Goal: Transaction & Acquisition: Purchase product/service

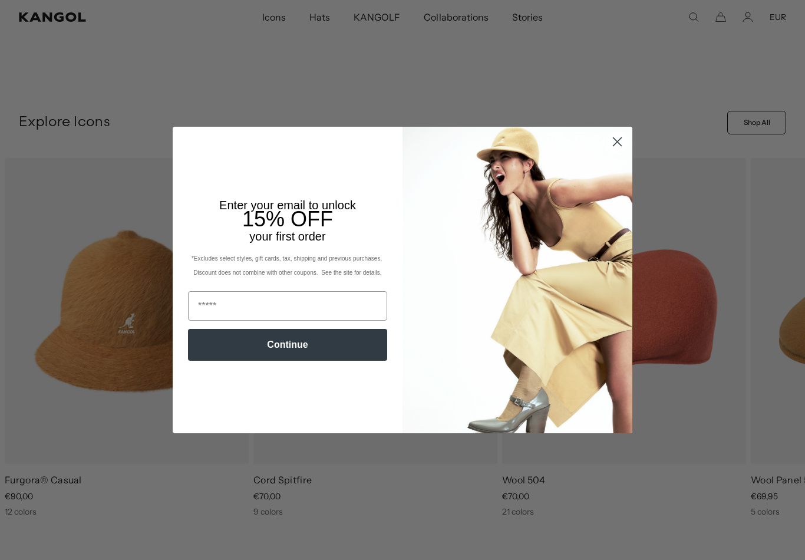
scroll to position [339, 0]
click at [616, 146] on circle "Close dialog" at bounding box center [617, 141] width 19 height 19
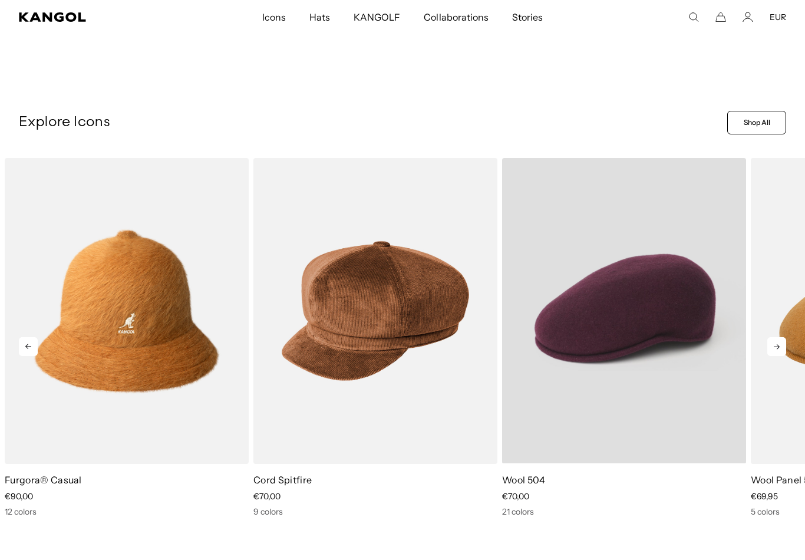
scroll to position [0, 0]
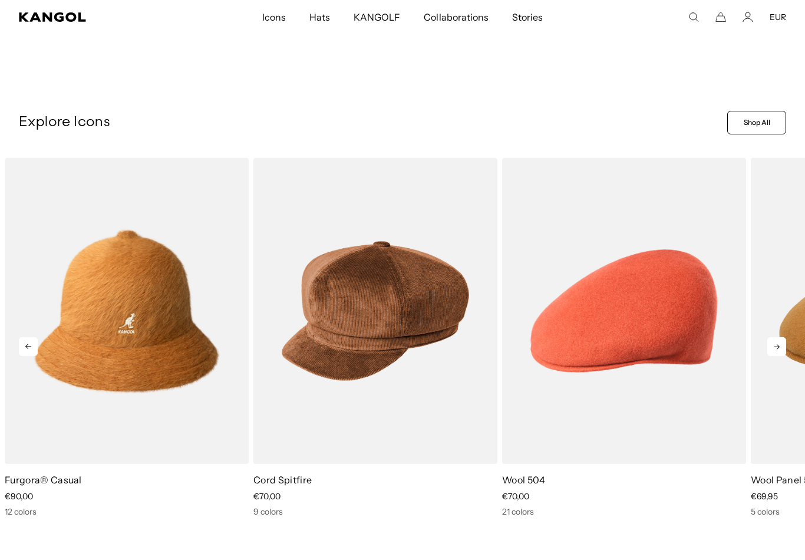
click at [779, 350] on icon at bounding box center [776, 346] width 19 height 19
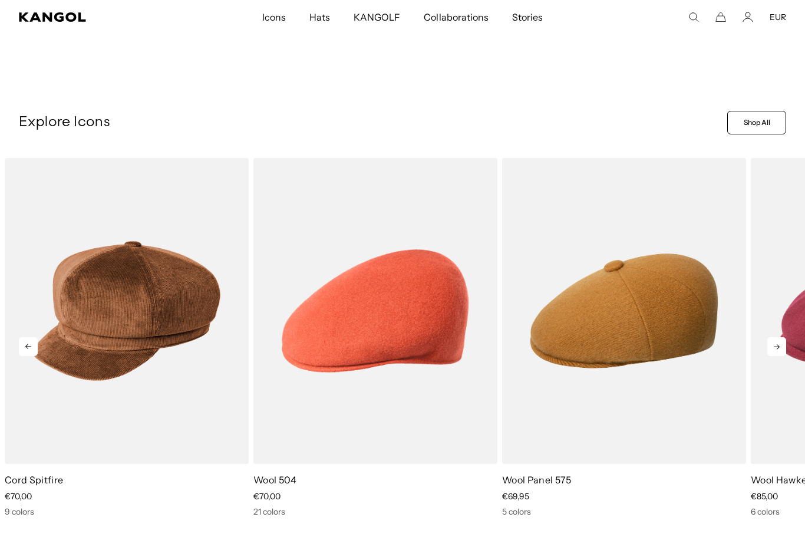
click at [779, 350] on icon at bounding box center [776, 346] width 19 height 19
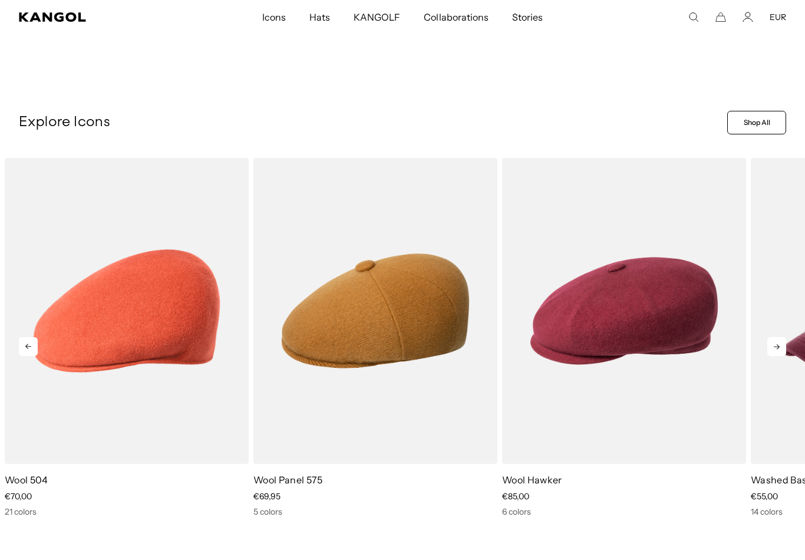
click at [779, 350] on icon at bounding box center [776, 346] width 19 height 19
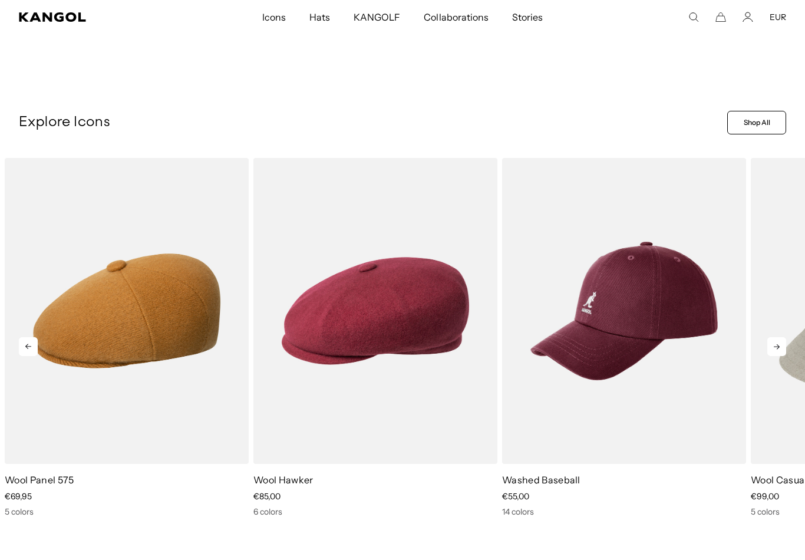
click at [780, 351] on icon at bounding box center [776, 346] width 19 height 19
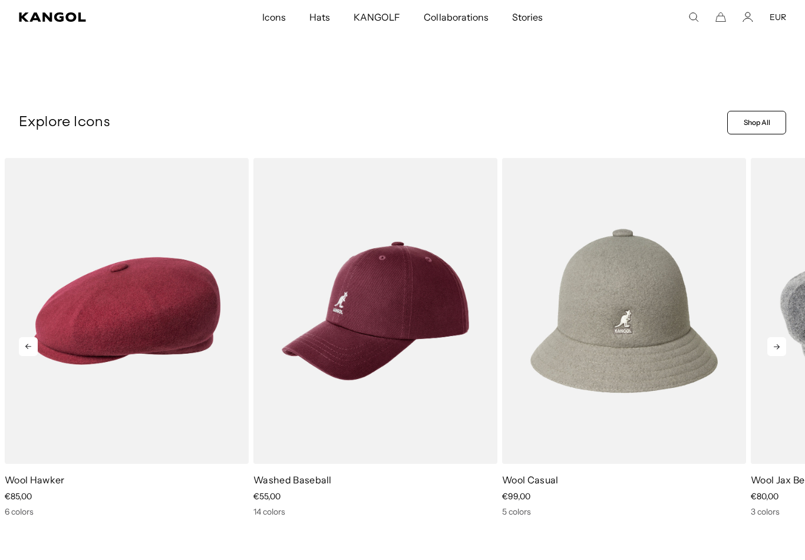
click at [780, 351] on icon at bounding box center [776, 346] width 19 height 19
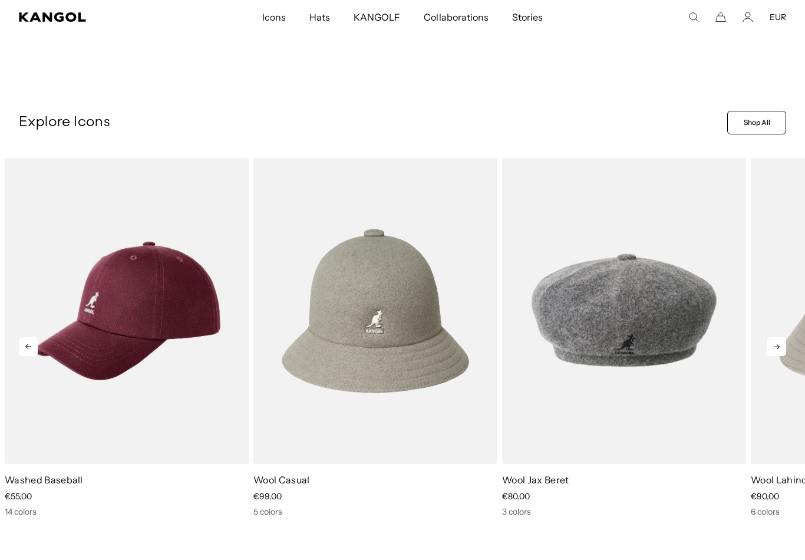
click at [780, 351] on icon at bounding box center [776, 346] width 19 height 19
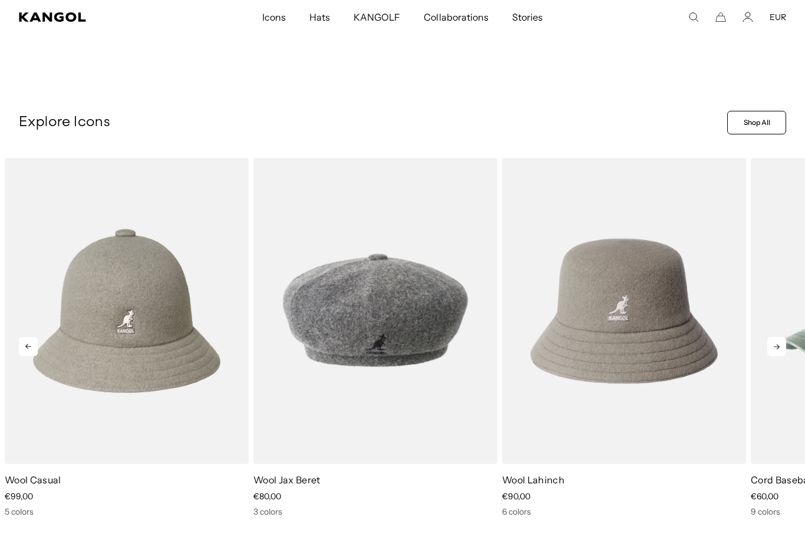
scroll to position [0, 243]
click at [780, 351] on icon at bounding box center [776, 346] width 19 height 19
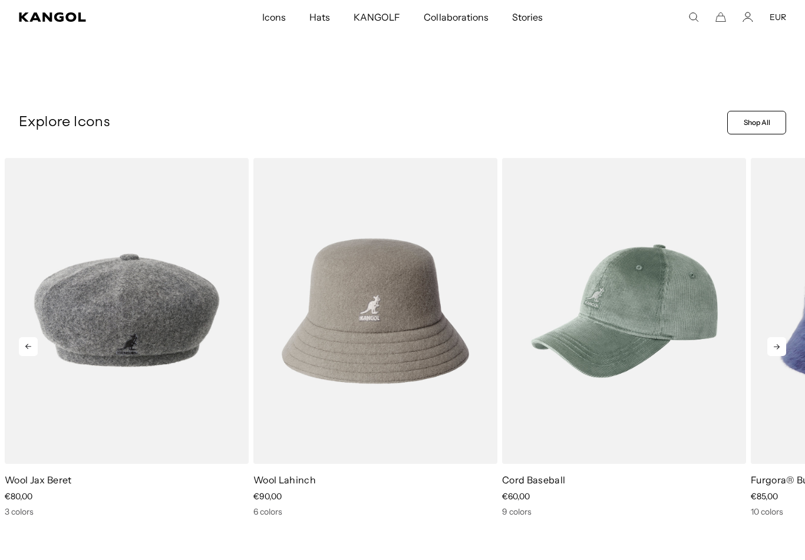
click at [780, 351] on icon at bounding box center [776, 346] width 19 height 19
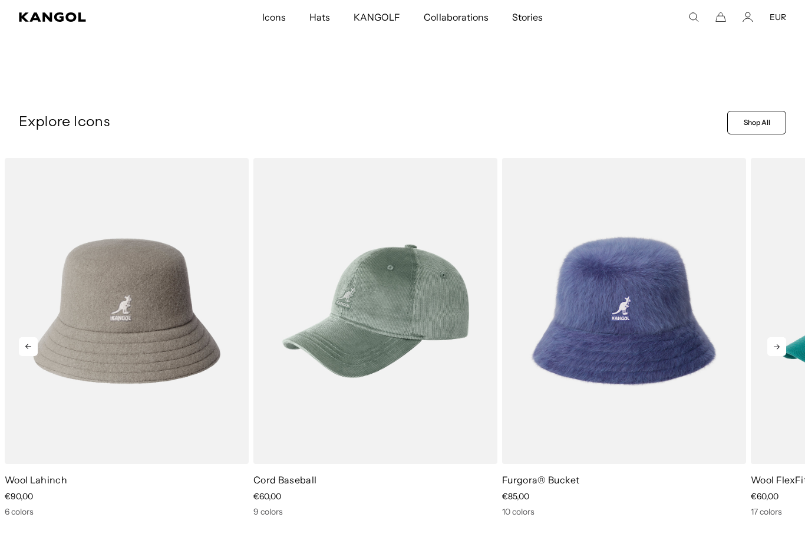
click at [780, 351] on icon at bounding box center [776, 346] width 19 height 19
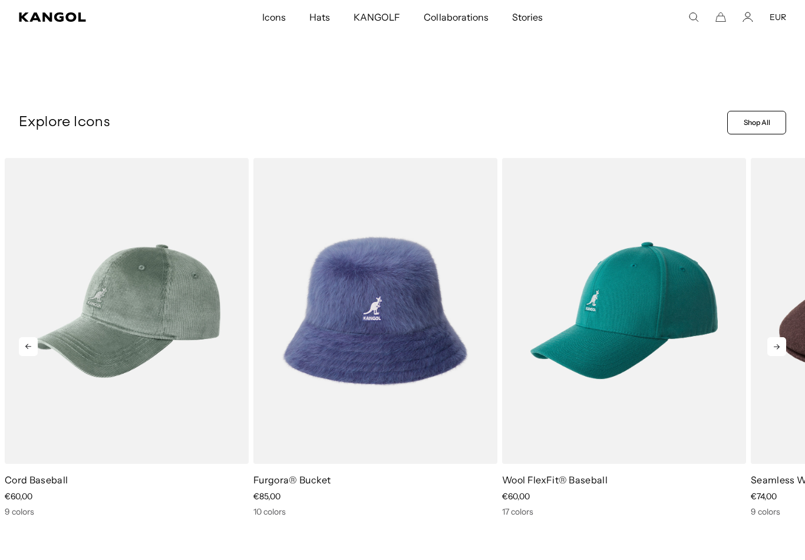
click at [780, 351] on icon at bounding box center [776, 346] width 19 height 19
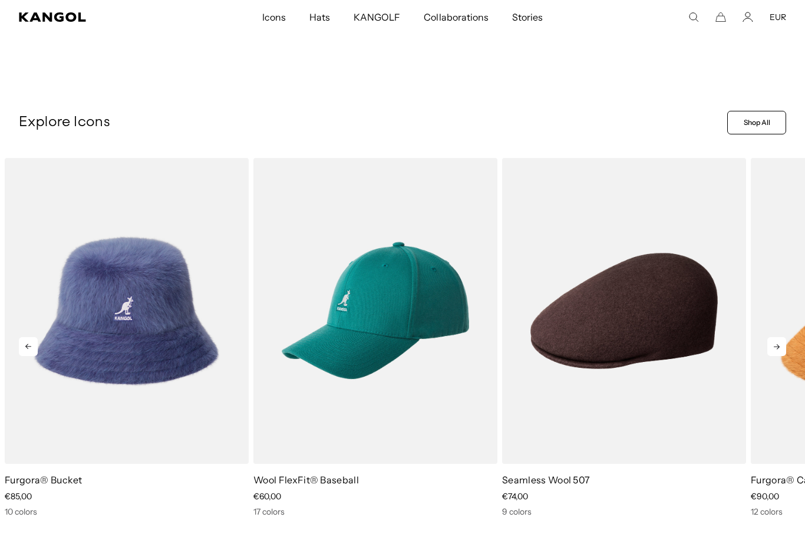
click at [780, 351] on icon at bounding box center [776, 346] width 19 height 19
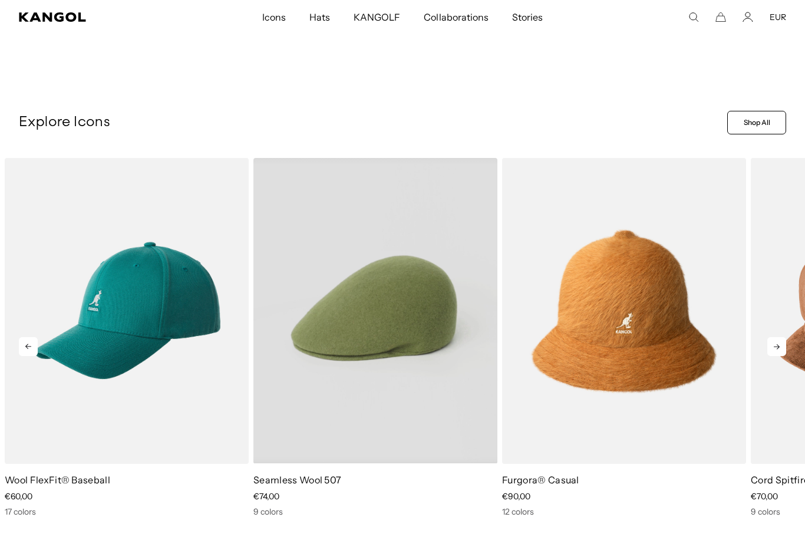
scroll to position [0, 0]
click at [412, 300] on video "Seamless Wool 507" at bounding box center [375, 311] width 244 height 306
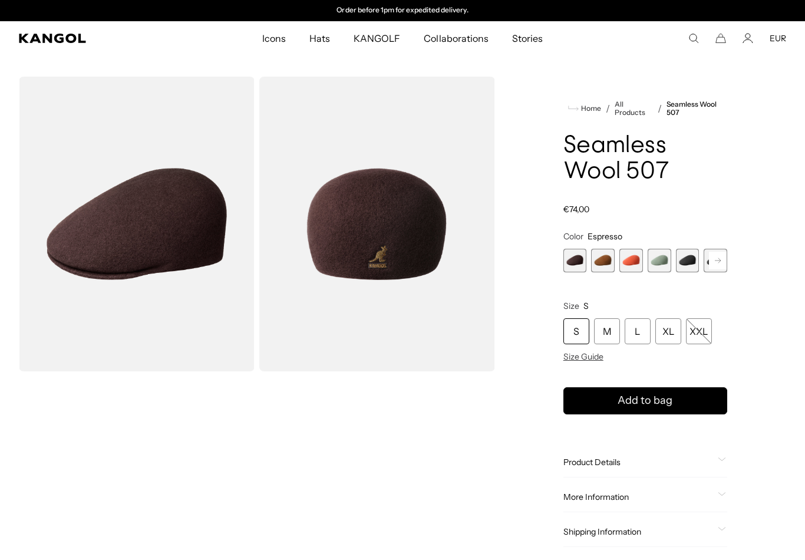
click at [649, 262] on span "4 of 9" at bounding box center [660, 261] width 24 height 24
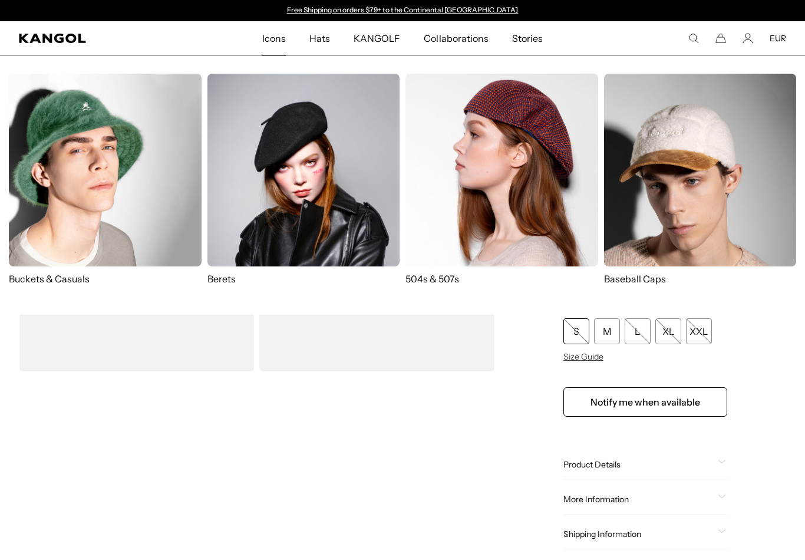
click at [517, 189] on img at bounding box center [501, 170] width 193 height 193
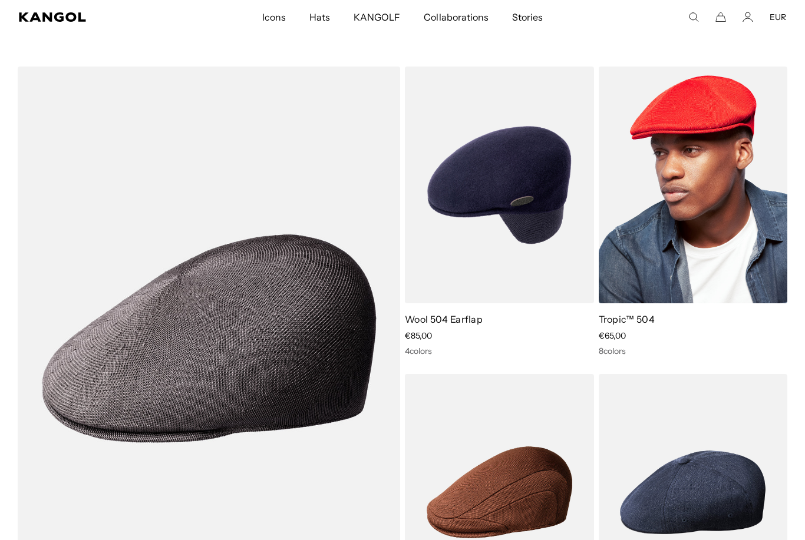
scroll to position [695, 0]
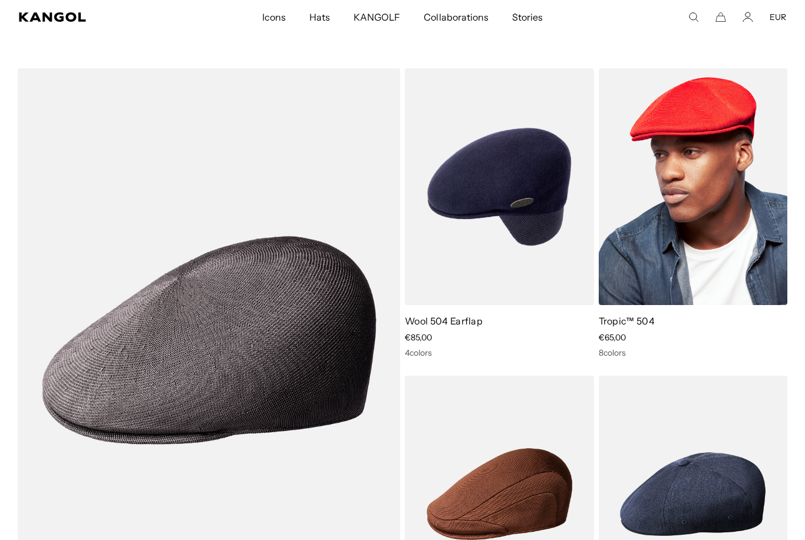
click at [704, 238] on img at bounding box center [693, 186] width 189 height 237
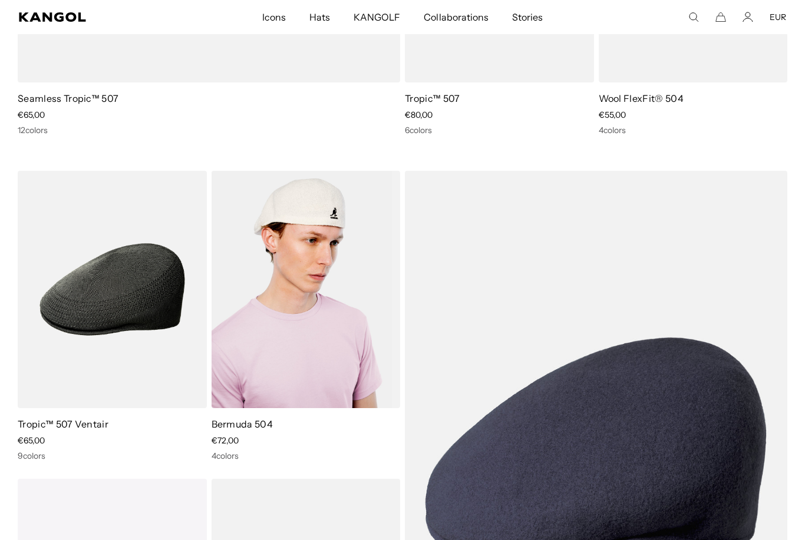
scroll to position [0, 243]
click at [296, 296] on img at bounding box center [306, 289] width 189 height 237
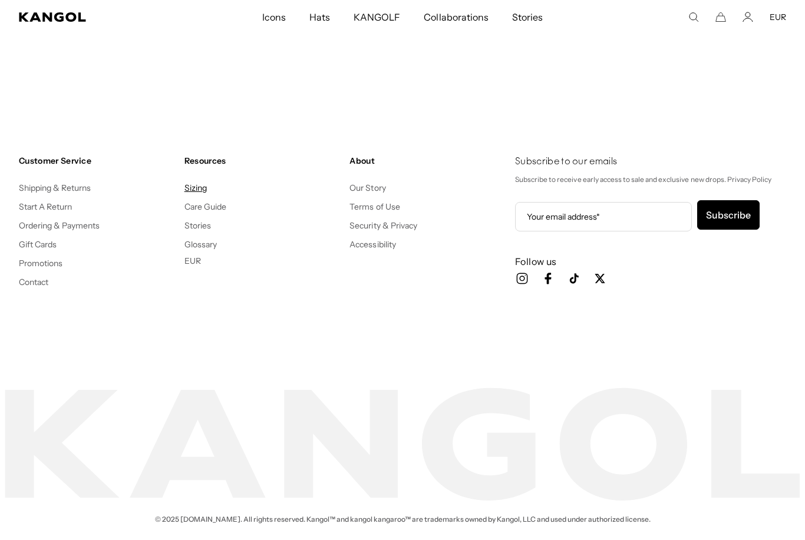
click at [193, 183] on link "Sizing" at bounding box center [195, 188] width 22 height 11
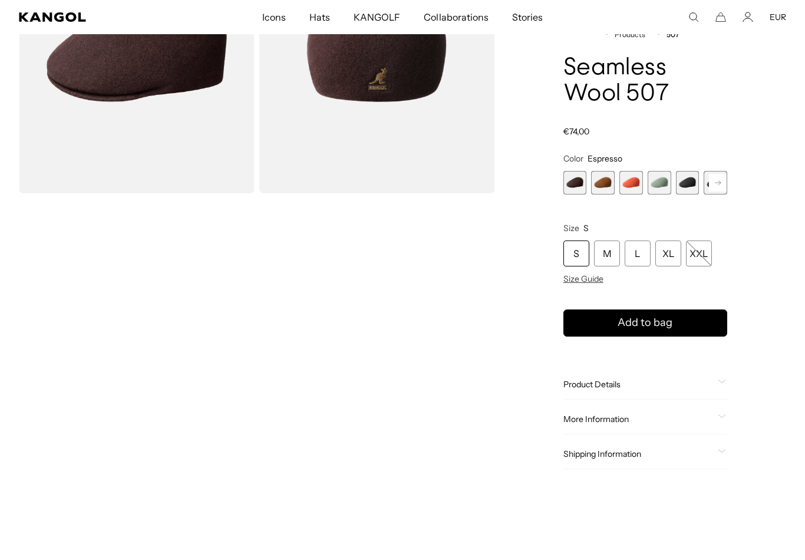
click at [720, 187] on rect at bounding box center [718, 183] width 18 height 18
click at [663, 183] on span "7 of 9" at bounding box center [660, 183] width 24 height 24
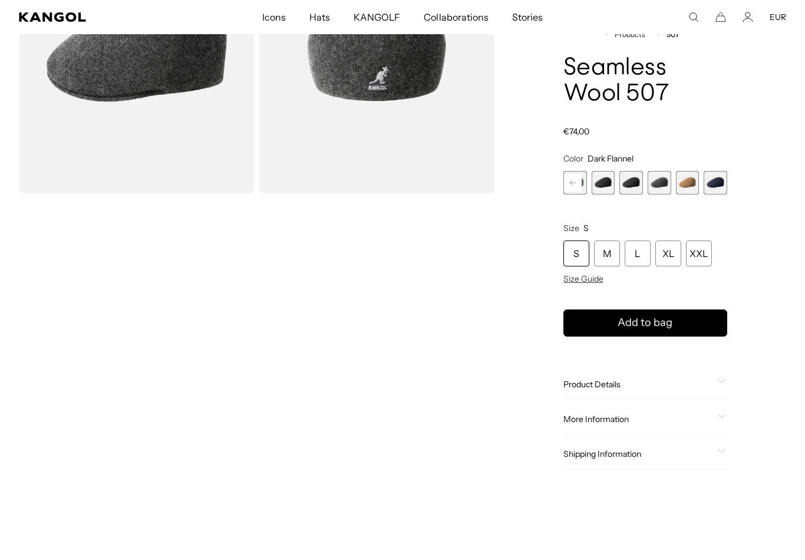
scroll to position [0, 243]
click at [703, 184] on div "Espresso Variant sold out or unavailable Rustic Caramel Variant sold out or una…" at bounding box center [645, 183] width 164 height 24
click at [723, 184] on span "9 of 9" at bounding box center [716, 183] width 24 height 24
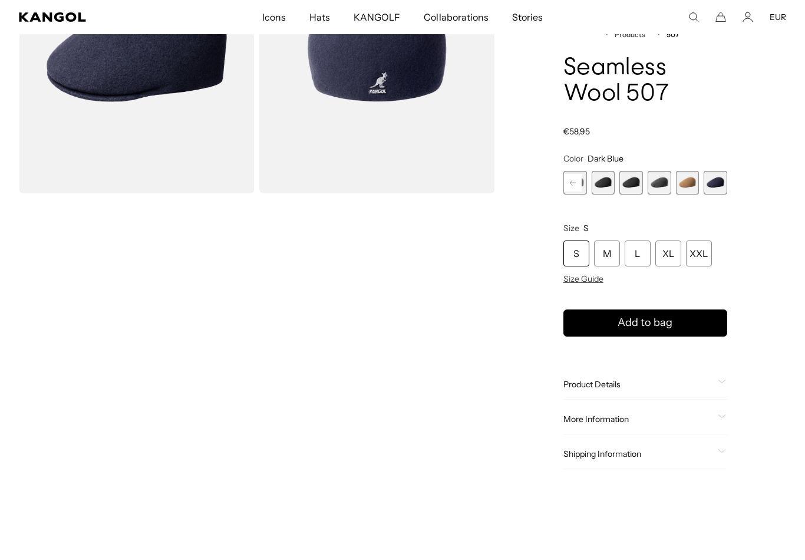
click at [674, 181] on div "Espresso Variant sold out or unavailable Rustic Caramel Variant sold out or una…" at bounding box center [645, 183] width 164 height 24
click at [609, 182] on span "5 of 9" at bounding box center [603, 183] width 24 height 24
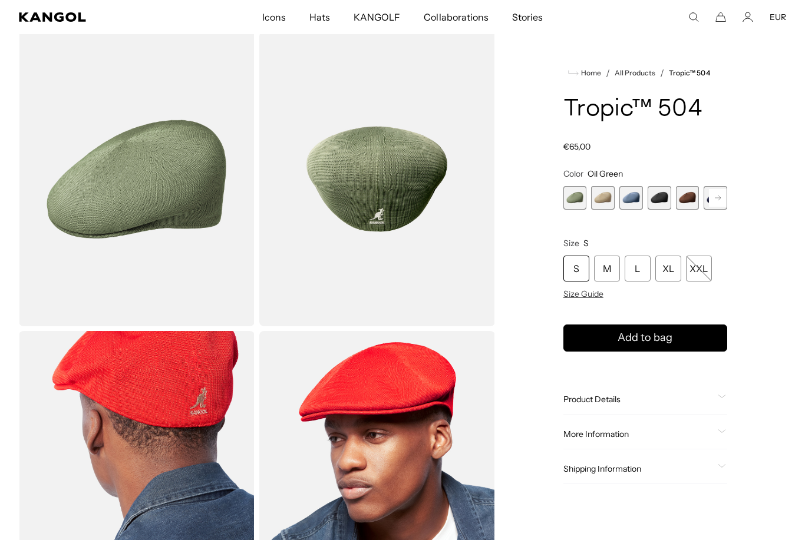
scroll to position [0, 243]
click at [600, 201] on span "2 of 9" at bounding box center [603, 198] width 24 height 24
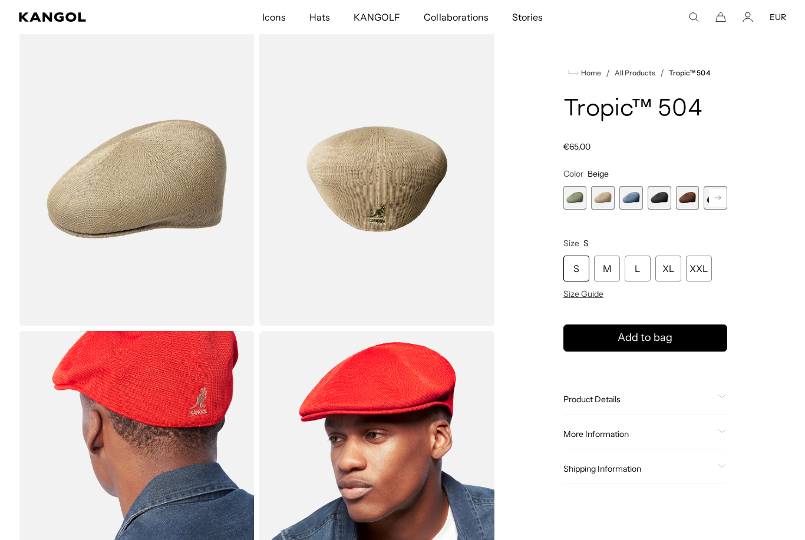
click at [580, 200] on span "1 of 9" at bounding box center [575, 198] width 24 height 24
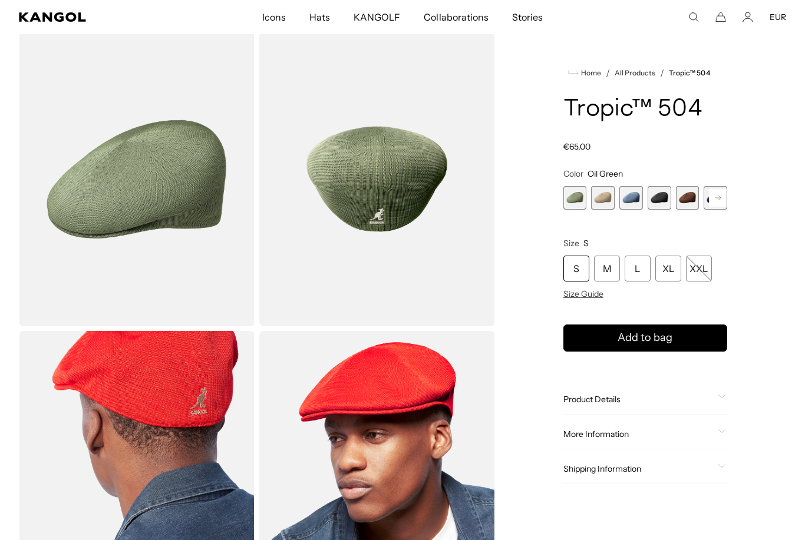
click at [683, 203] on span "5 of 9" at bounding box center [688, 198] width 24 height 24
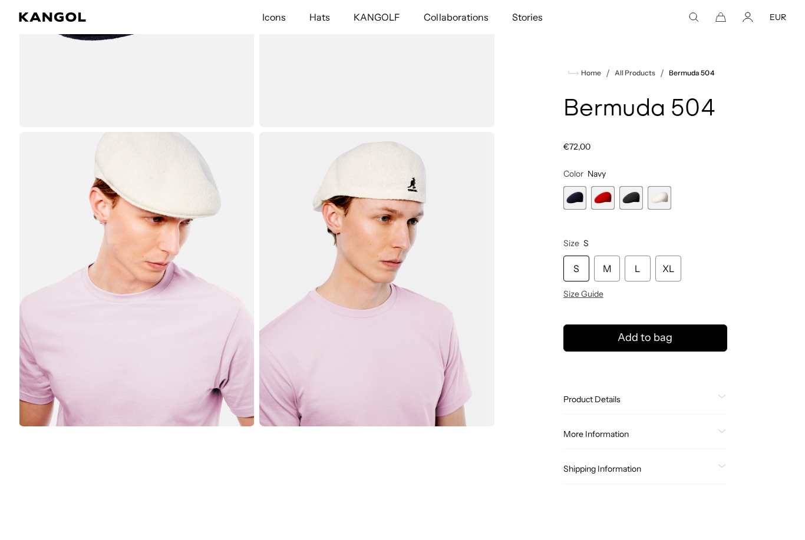
scroll to position [0, 243]
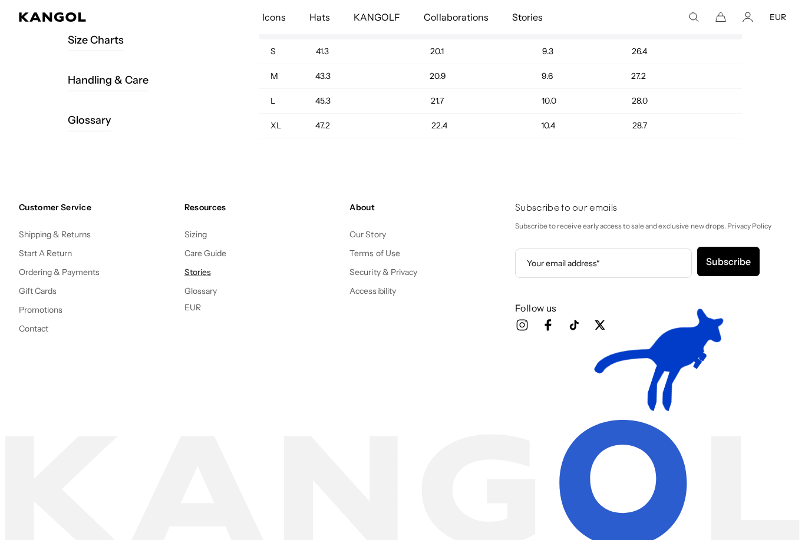
click at [202, 273] on link "Stories" at bounding box center [197, 272] width 27 height 11
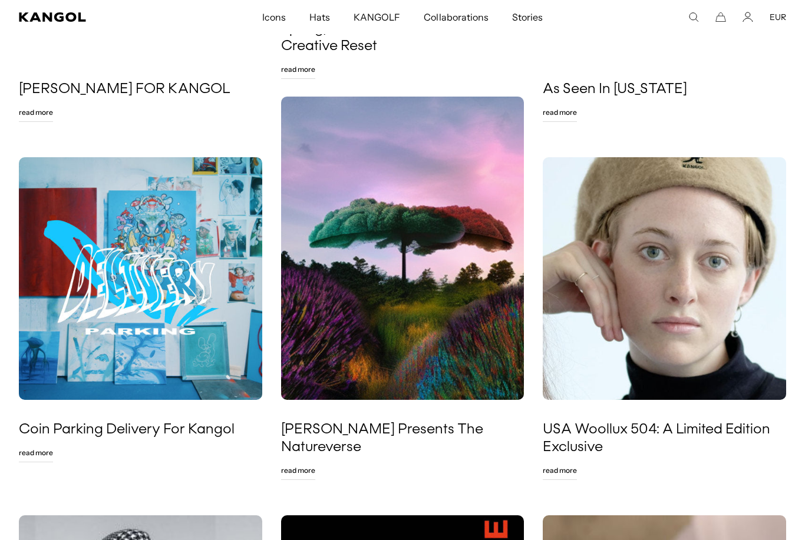
scroll to position [397, 0]
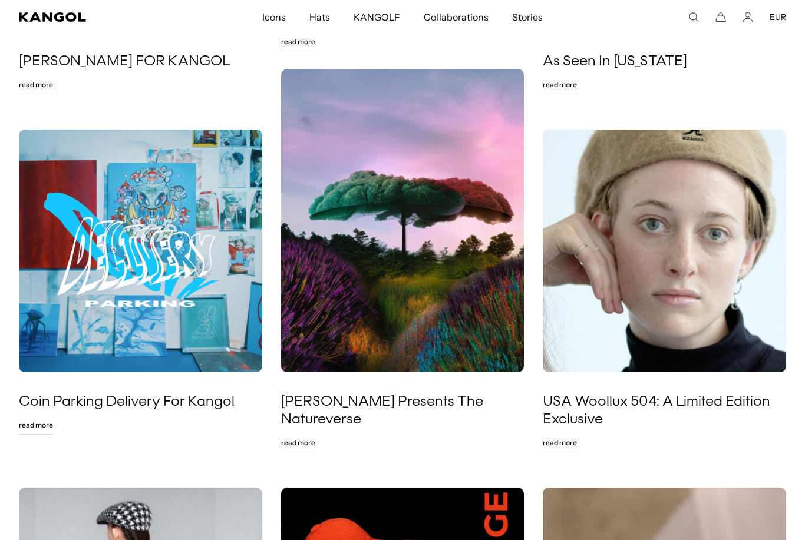
click at [677, 301] on img at bounding box center [664, 251] width 243 height 243
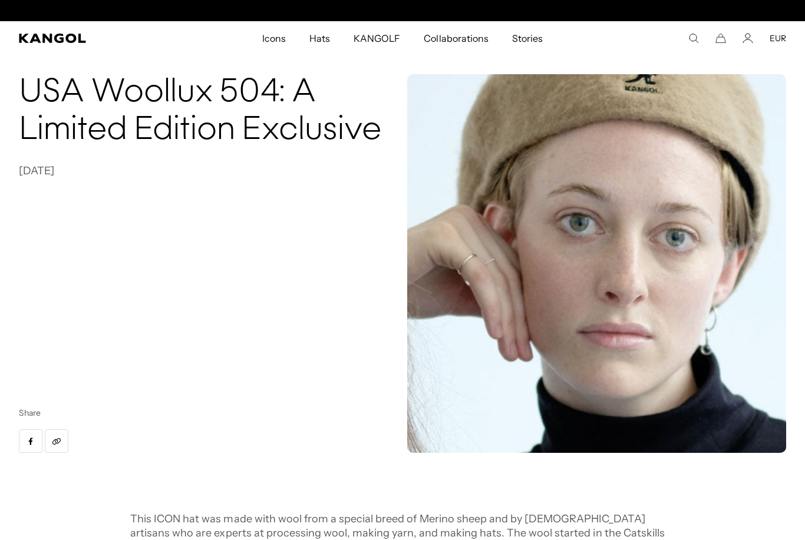
click at [659, 140] on img at bounding box center [596, 263] width 379 height 379
